Goal: Transaction & Acquisition: Obtain resource

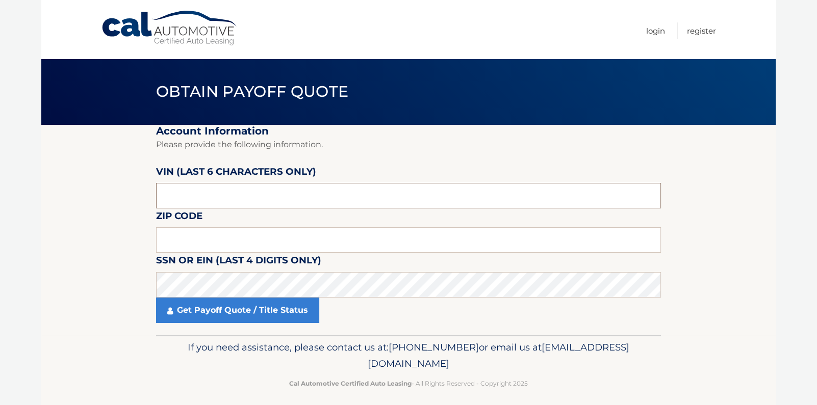
click at [229, 194] on input "text" at bounding box center [408, 195] width 505 height 25
type input "214338"
click button "For Originating Dealer" at bounding box center [0, 0] width 0 height 0
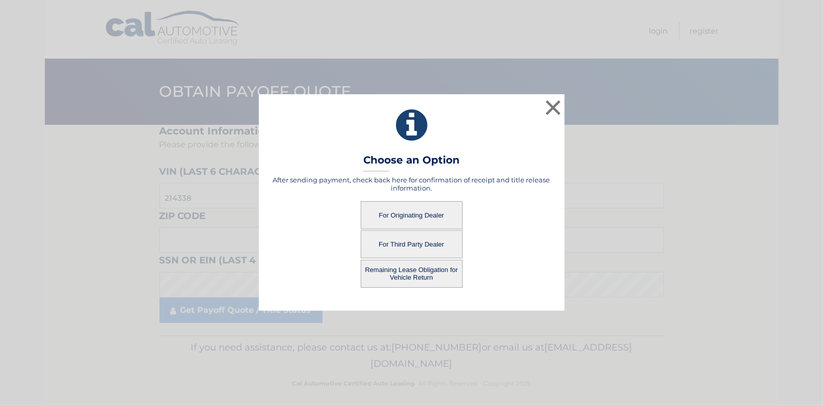
drag, startPoint x: 435, startPoint y: 213, endPoint x: 566, endPoint y: 99, distance: 173.1
click at [566, 99] on div "× Choose an Option After sending payment, check back here for confirmation of r…" at bounding box center [411, 202] width 815 height 216
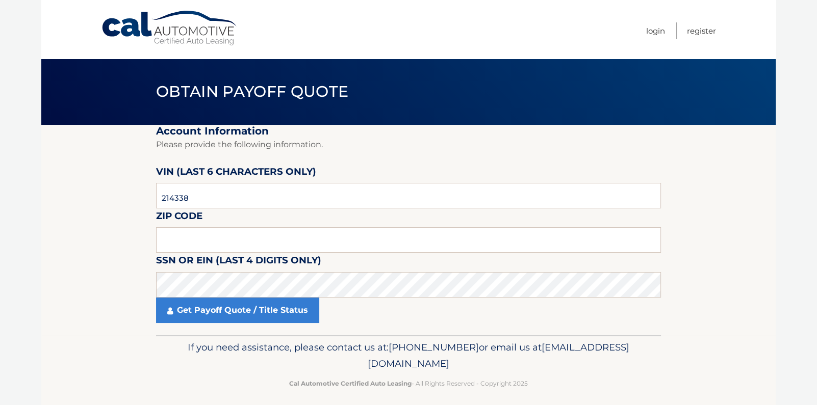
click at [551, 101] on header "Obtain Payoff Quote" at bounding box center [408, 92] width 505 height 66
drag, startPoint x: 308, startPoint y: 237, endPoint x: 293, endPoint y: 235, distance: 14.8
click at [308, 237] on input "text" at bounding box center [408, 239] width 505 height 25
drag, startPoint x: 224, startPoint y: 240, endPoint x: 222, endPoint y: 234, distance: 6.3
click at [224, 240] on input "text" at bounding box center [408, 239] width 505 height 25
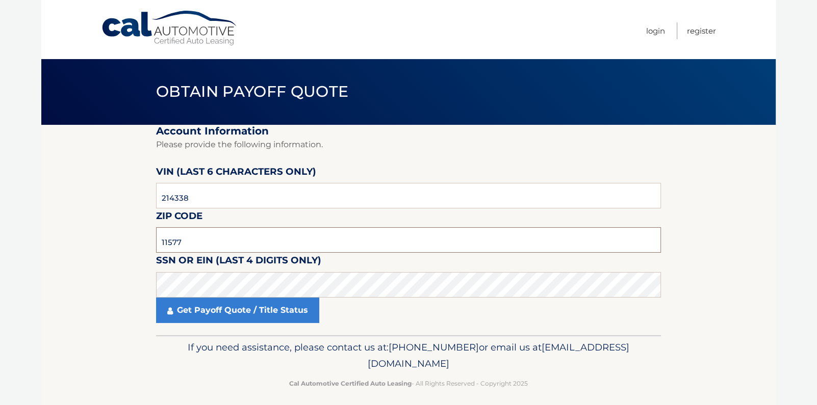
type input "11577"
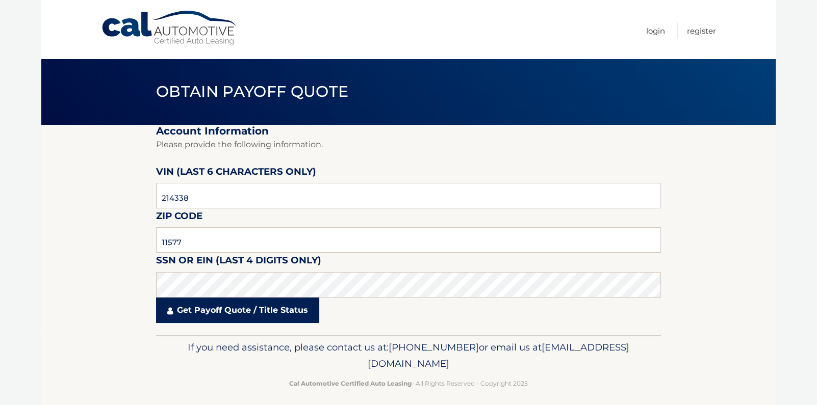
click at [213, 313] on link "Get Payoff Quote / Title Status" at bounding box center [237, 310] width 163 height 25
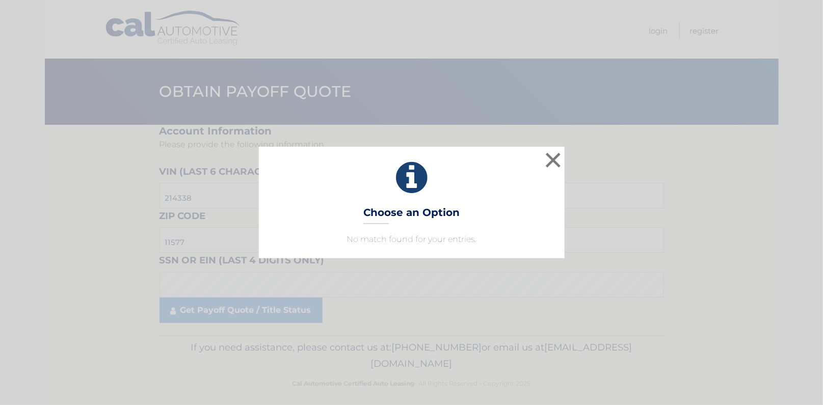
click at [234, 215] on div "× Choose an Option No match found for your entries. This is what you see on sec…" at bounding box center [411, 202] width 815 height 111
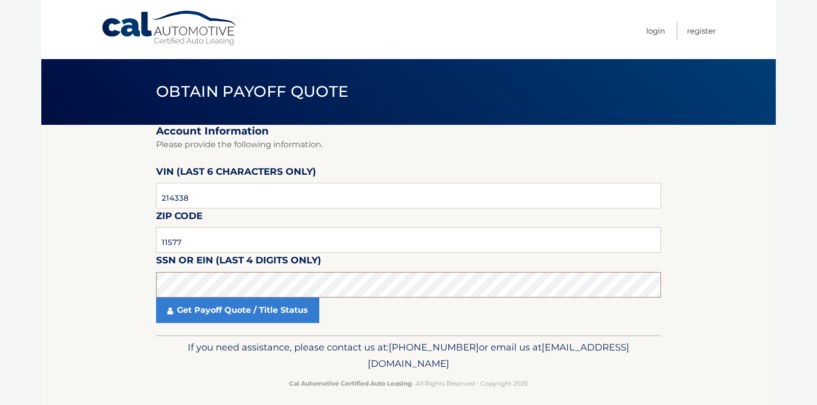
click at [97, 273] on section "Account Information Please provide the following information. [PERSON_NAME] (la…" at bounding box center [408, 230] width 734 height 211
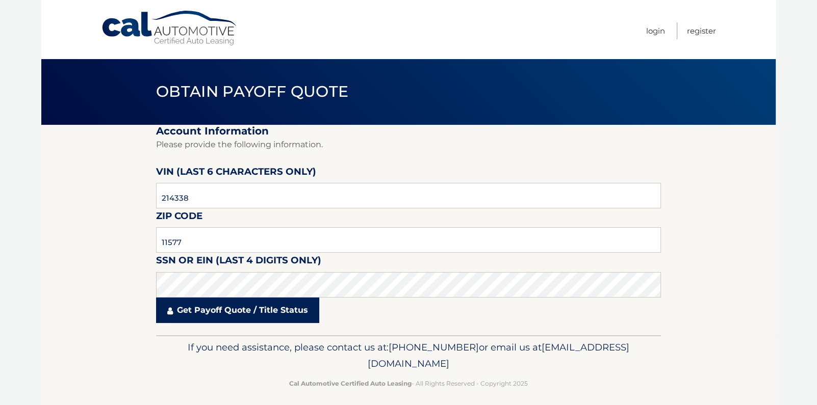
click at [202, 311] on link "Get Payoff Quote / Title Status" at bounding box center [237, 310] width 163 height 25
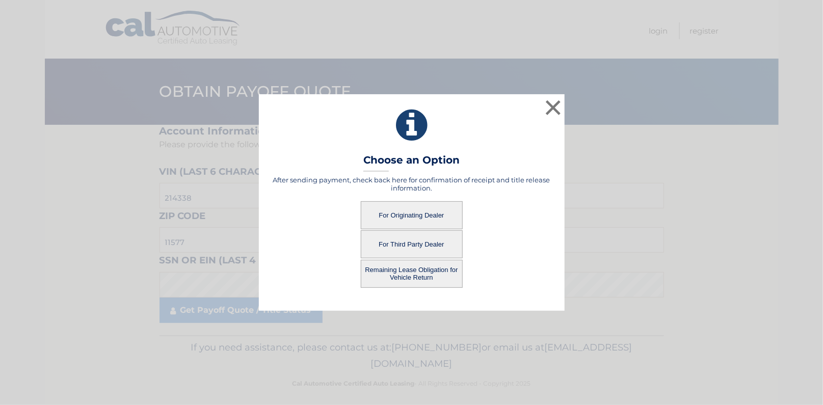
click at [434, 212] on button "For Originating Dealer" at bounding box center [412, 215] width 102 height 28
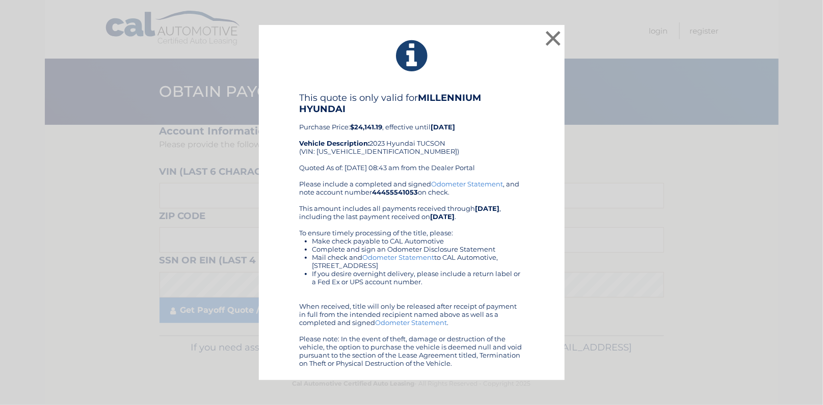
click at [382, 316] on div "Please include a completed and signed Odometer Statement , and note account num…" at bounding box center [412, 274] width 224 height 188
click at [371, 153] on div "This quote is only valid for MILLENNIUM HYUNDAI Purchase Price: $24,141.19 , ef…" at bounding box center [412, 136] width 224 height 88
copy div "5NMJBCAE3PH214338"
